Goal: Task Accomplishment & Management: Use online tool/utility

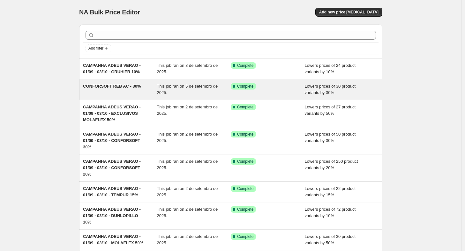
click at [96, 96] on div "CONFORSOFT REB AC - 30% This job ran on 5 de setembro de 2025. Success Complete…" at bounding box center [231, 89] width 304 height 20
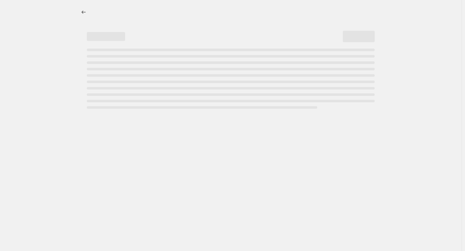
select select "percentage"
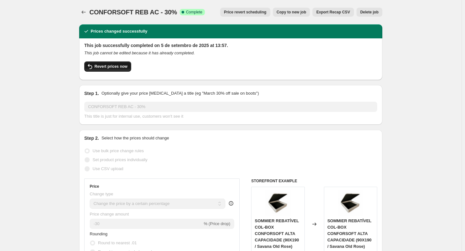
click at [123, 67] on span "Revert prices now" at bounding box center [111, 66] width 33 height 5
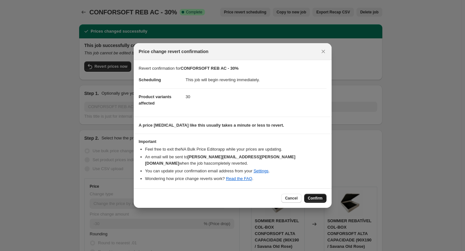
click at [319, 196] on span "Confirm" at bounding box center [315, 198] width 15 height 5
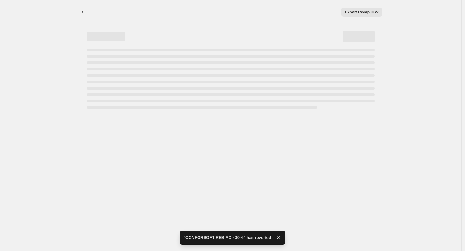
select select "percentage"
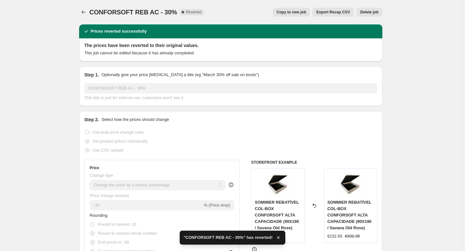
click at [368, 14] on span "Delete job" at bounding box center [370, 12] width 18 height 5
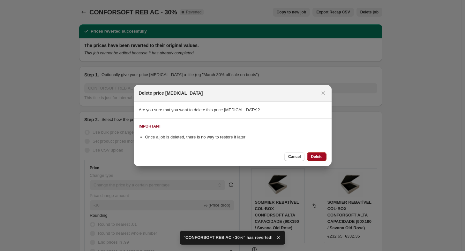
click at [320, 154] on span "Delete" at bounding box center [317, 156] width 12 height 5
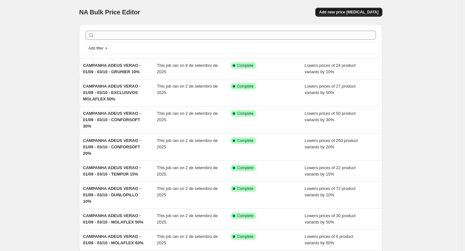
click at [357, 12] on span "Add new price change job" at bounding box center [348, 12] width 59 height 5
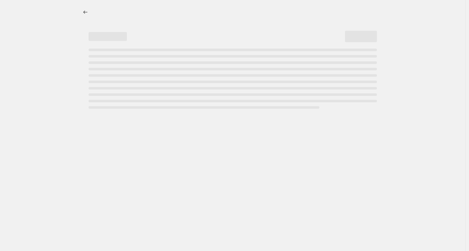
select select "percentage"
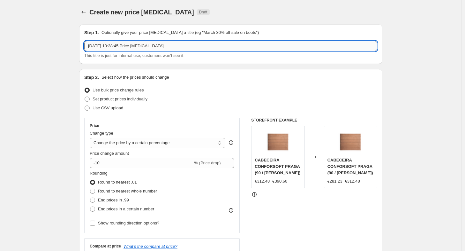
click at [172, 48] on input "10/09/2025, 10:28:45 Price change job" at bounding box center [230, 46] width 293 height 10
click at [87, 12] on icon "Price change jobs" at bounding box center [84, 12] width 6 height 6
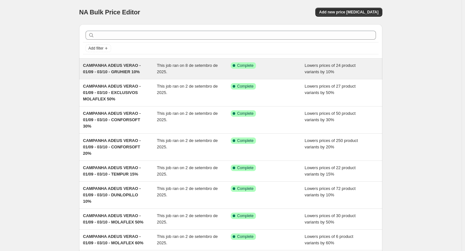
click at [119, 77] on div "CAMPANHA ADEUS VERAO - 01/09 - 03/10 - GRUHIER 10% This job ran on 8 de setembr…" at bounding box center [231, 68] width 304 height 20
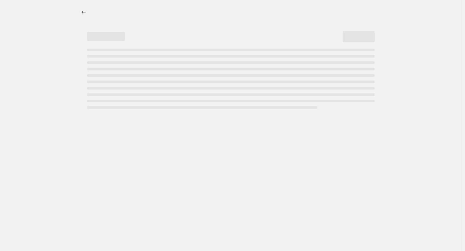
select select "percentage"
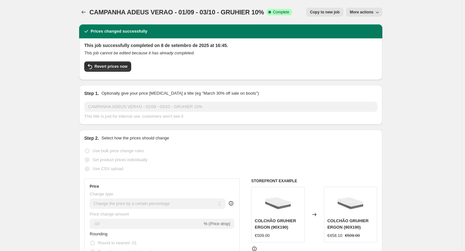
click at [85, 5] on div "CAMPANHA ADEUS VERAO - 01/09 - 03/10 - GRUHIER 10%. This page is ready CAMPANHA…" at bounding box center [231, 12] width 304 height 24
click at [84, 12] on icon "Price change jobs" at bounding box center [84, 12] width 4 height 3
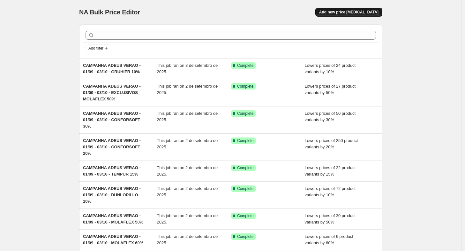
click at [364, 11] on span "Add new price change job" at bounding box center [348, 12] width 59 height 5
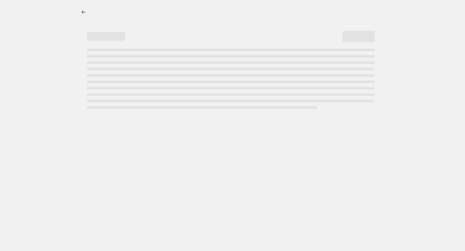
select select "percentage"
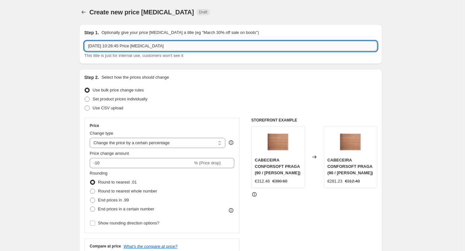
click at [191, 49] on input "10/09/2025, 10:28:45 Price change job" at bounding box center [230, 46] width 293 height 10
paste input "CAMPANHA ADEUS VERAO - 01/09 - 03/10 - GRUHIER 10%"
click at [193, 46] on input "CAMPANHA ADEUS VERAO - 01/09 - 03/10 - GRUHIER 10%" at bounding box center [230, 46] width 293 height 10
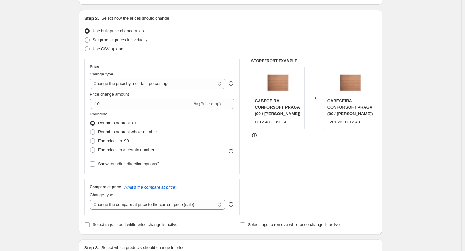
scroll to position [60, 0]
type input "CAMPANHA ADEUS VERAO - 01/09 - 03/10 - CONFORSOFT REB AC 30%"
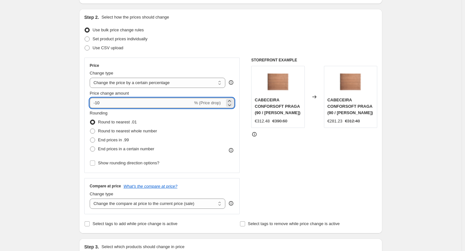
click at [144, 102] on input "-10" at bounding box center [141, 103] width 103 height 10
type input "-1"
type input "-30"
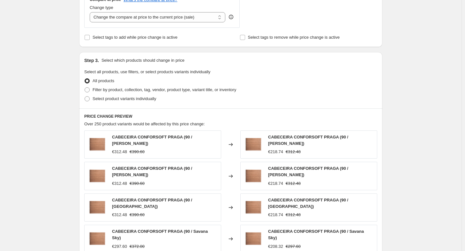
scroll to position [247, 0]
click at [127, 102] on label "Select product variants individually" at bounding box center [120, 98] width 72 height 9
click at [85, 96] on input "Select product variants individually" at bounding box center [85, 96] width 0 height 0
radio input "true"
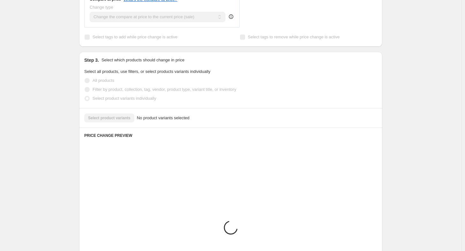
scroll to position [246, 0]
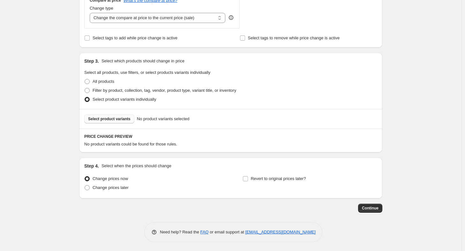
click at [115, 116] on span "Select product variants" at bounding box center [109, 118] width 42 height 5
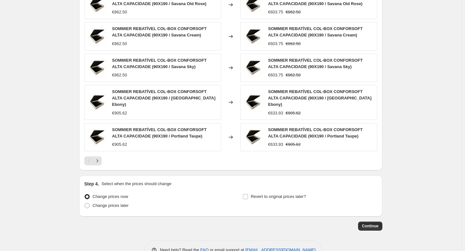
scroll to position [416, 0]
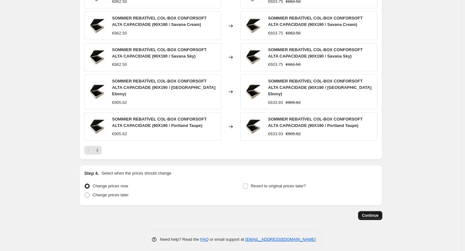
click at [365, 213] on span "Continue" at bounding box center [370, 215] width 17 height 5
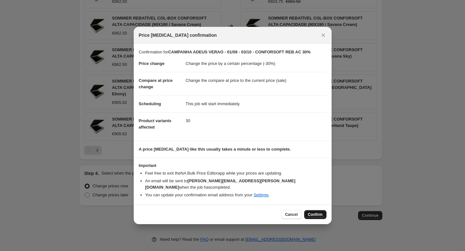
click at [316, 213] on button "Confirm" at bounding box center [315, 214] width 22 height 9
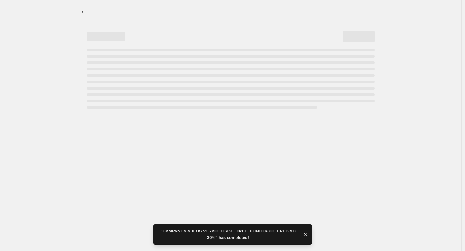
select select "percentage"
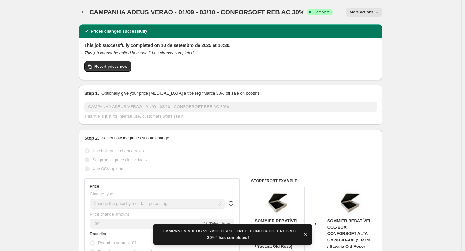
click at [89, 11] on div at bounding box center [84, 12] width 10 height 9
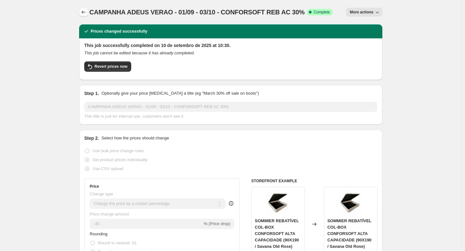
click at [87, 12] on icon "Price change jobs" at bounding box center [84, 12] width 6 height 6
